Goal: Task Accomplishment & Management: Use online tool/utility

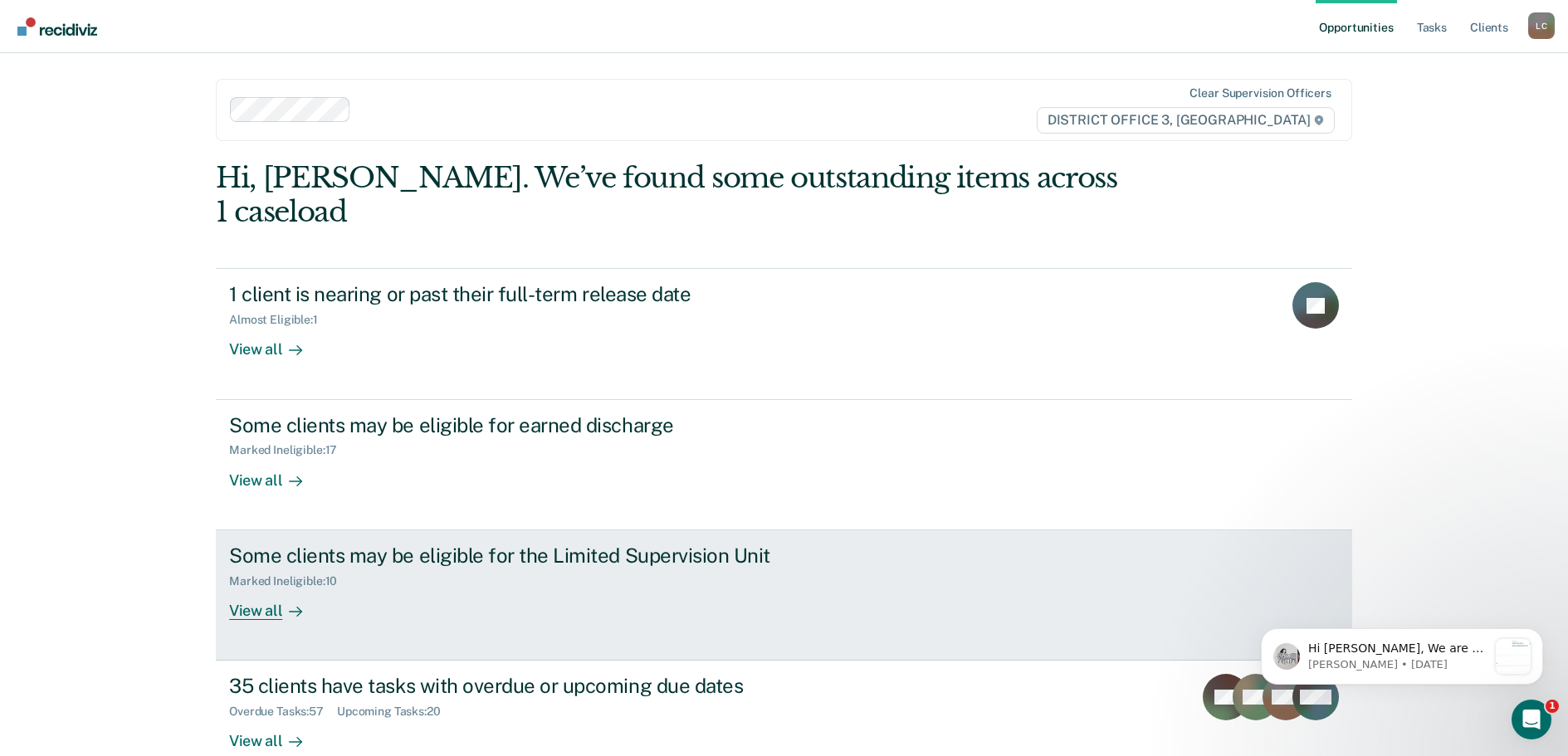
scroll to position [2, 0]
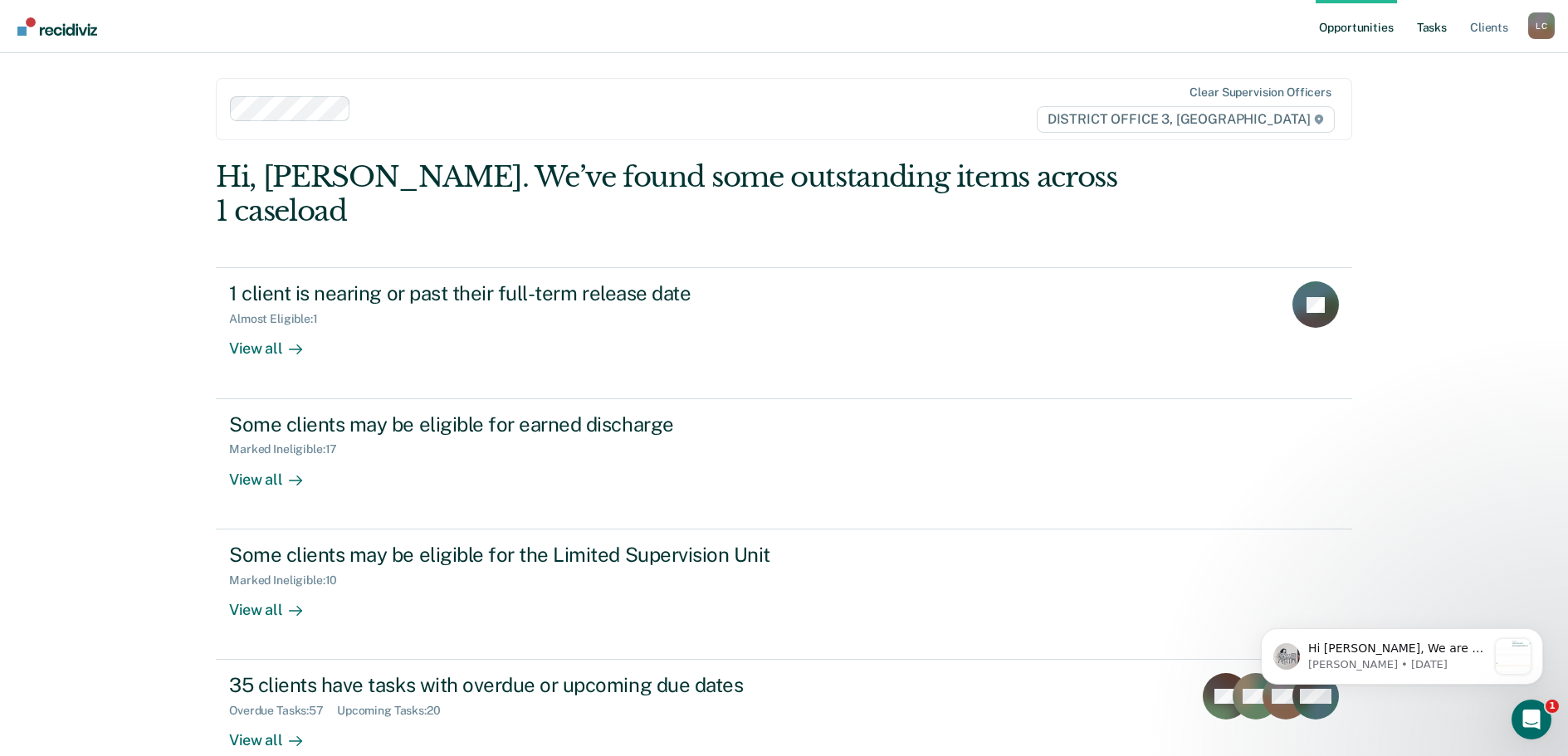
click at [1436, 27] on link "Tasks" at bounding box center [1431, 26] width 36 height 53
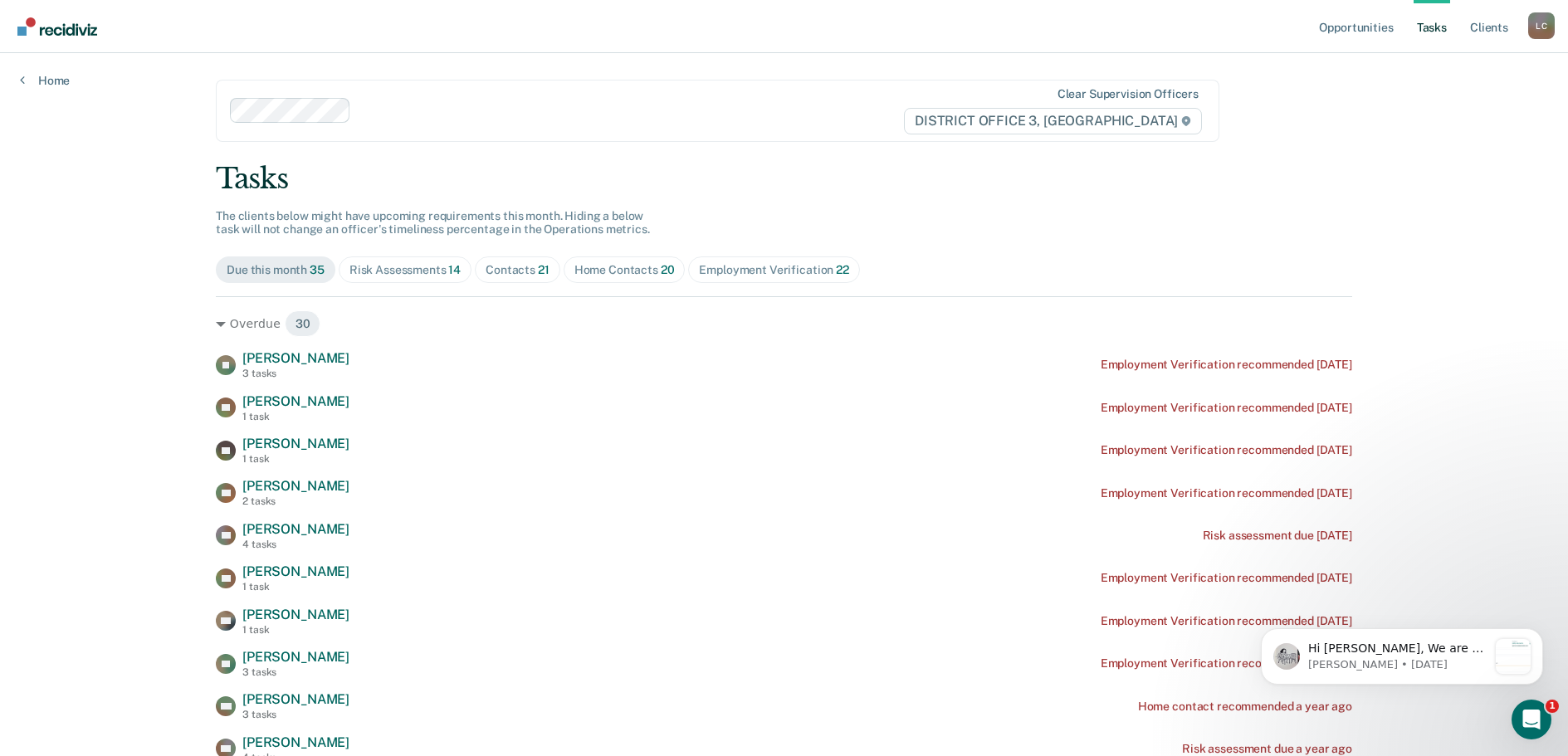
drag, startPoint x: 585, startPoint y: 257, endPoint x: 586, endPoint y: 269, distance: 12.0
click at [589, 257] on span "Home Contacts 20" at bounding box center [624, 270] width 122 height 27
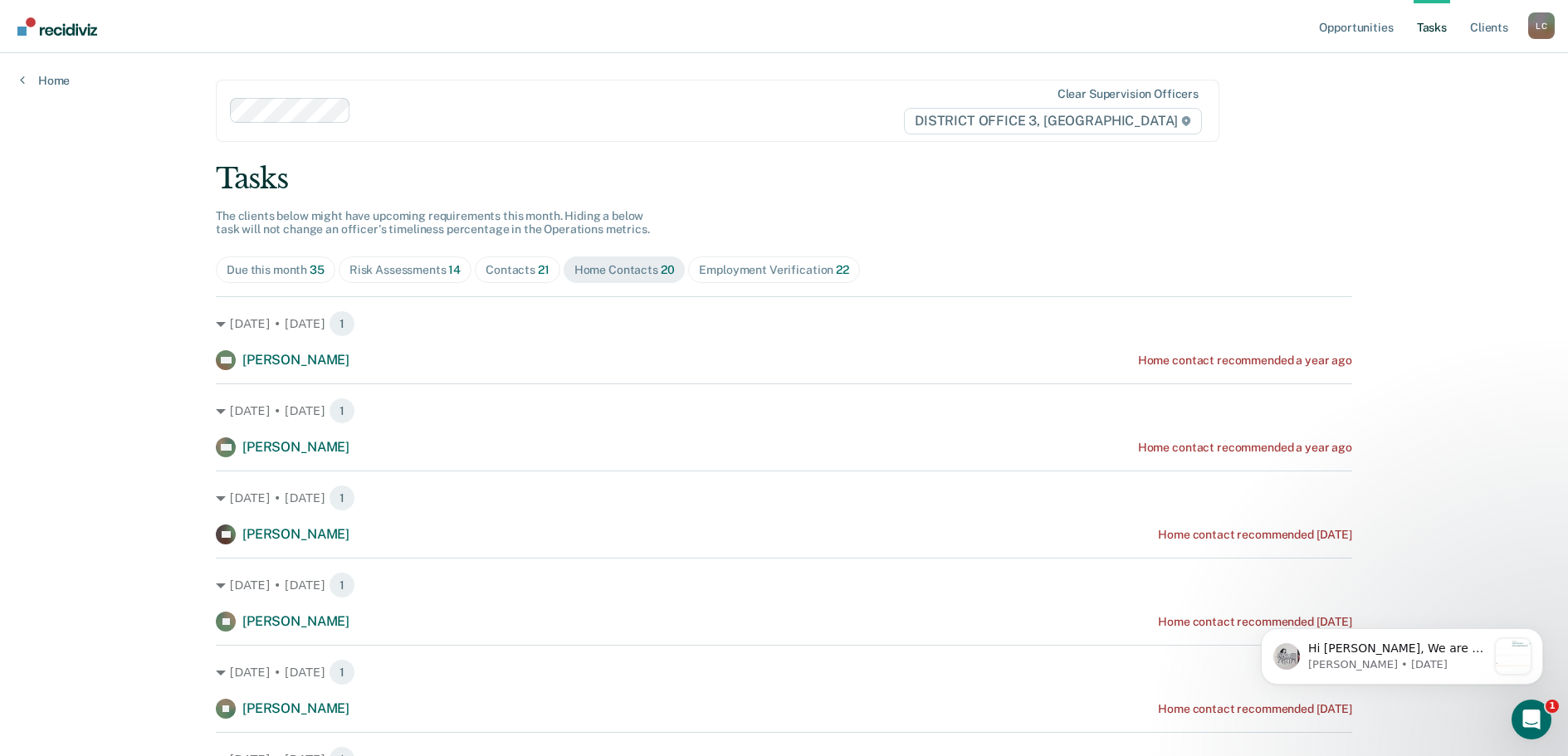
click at [521, 267] on div "Contacts 21" at bounding box center [517, 270] width 64 height 14
click at [526, 271] on div "Contacts 21" at bounding box center [517, 270] width 64 height 14
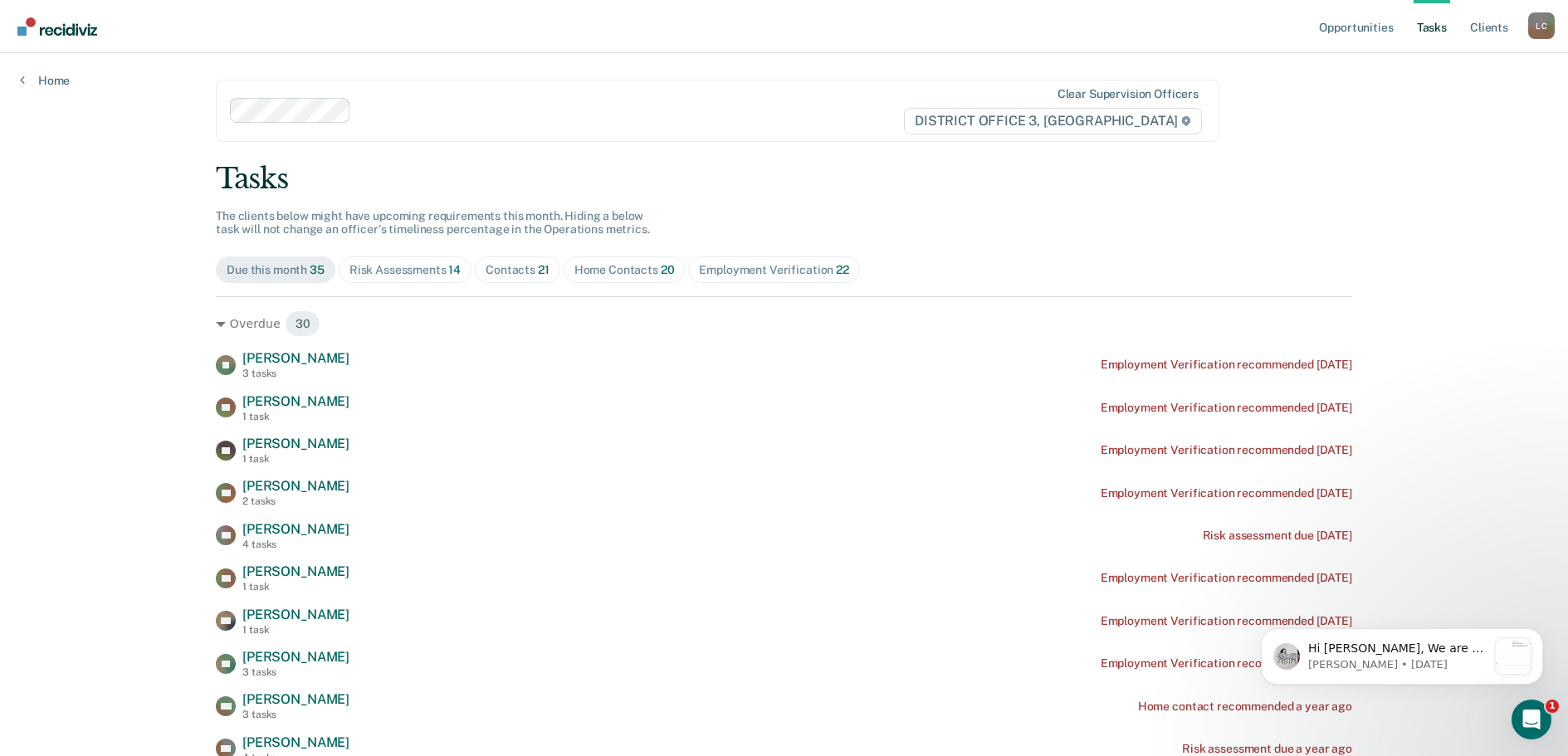
click at [497, 273] on div "Contacts 21" at bounding box center [517, 270] width 64 height 14
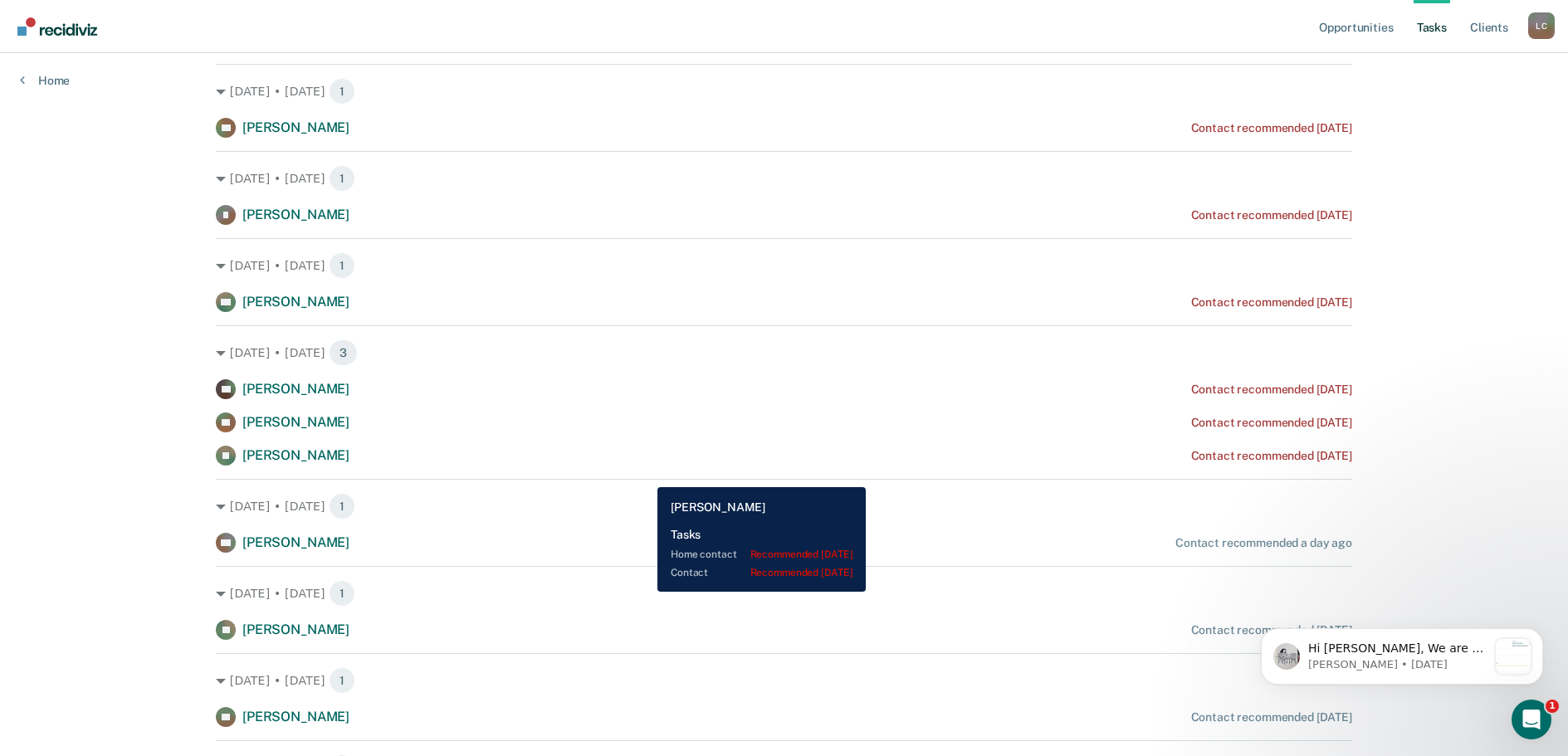
scroll to position [664, 0]
